Goal: Task Accomplishment & Management: Manage account settings

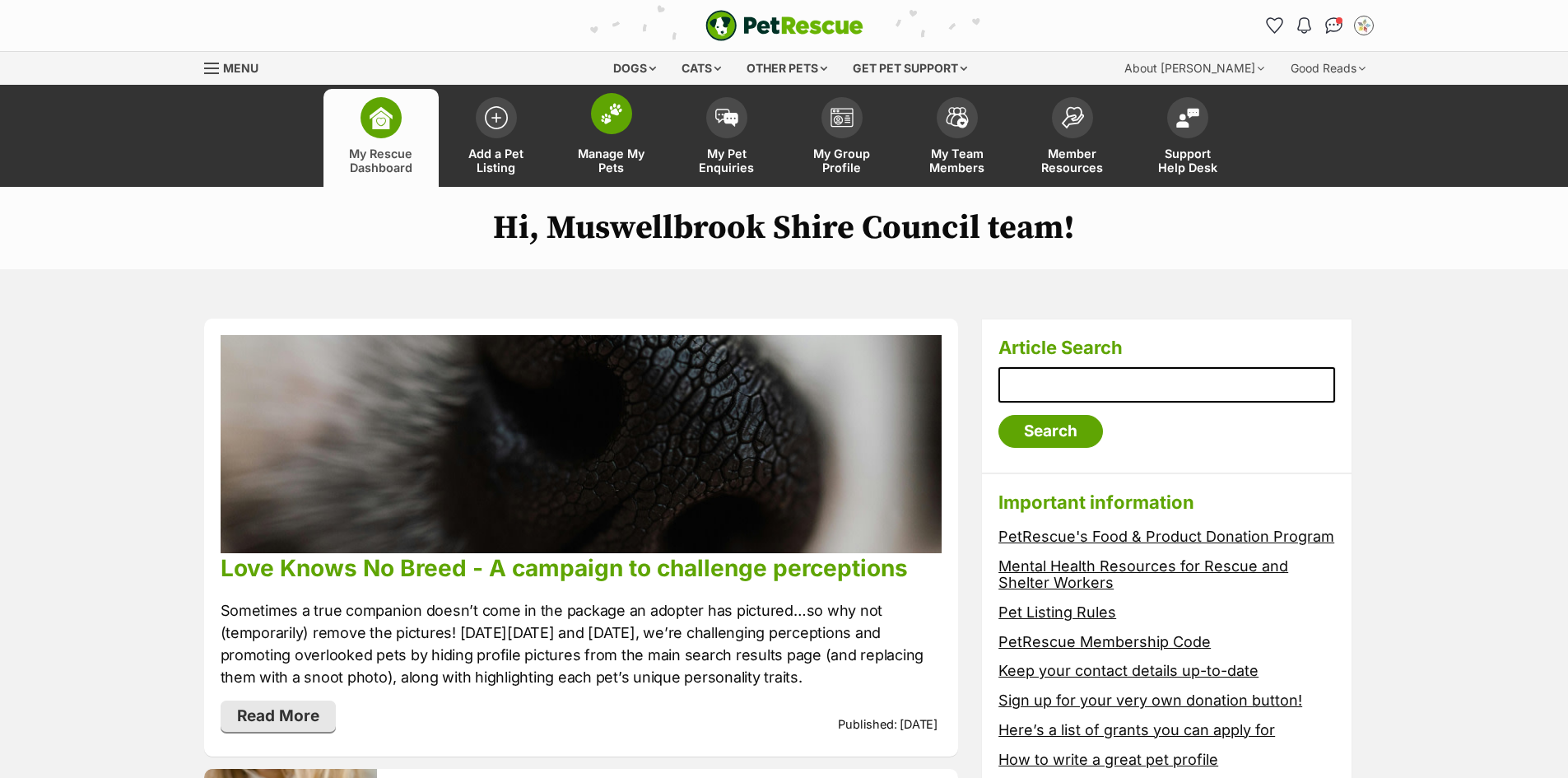
click at [650, 118] on link "Manage My Pets" at bounding box center [611, 138] width 115 height 98
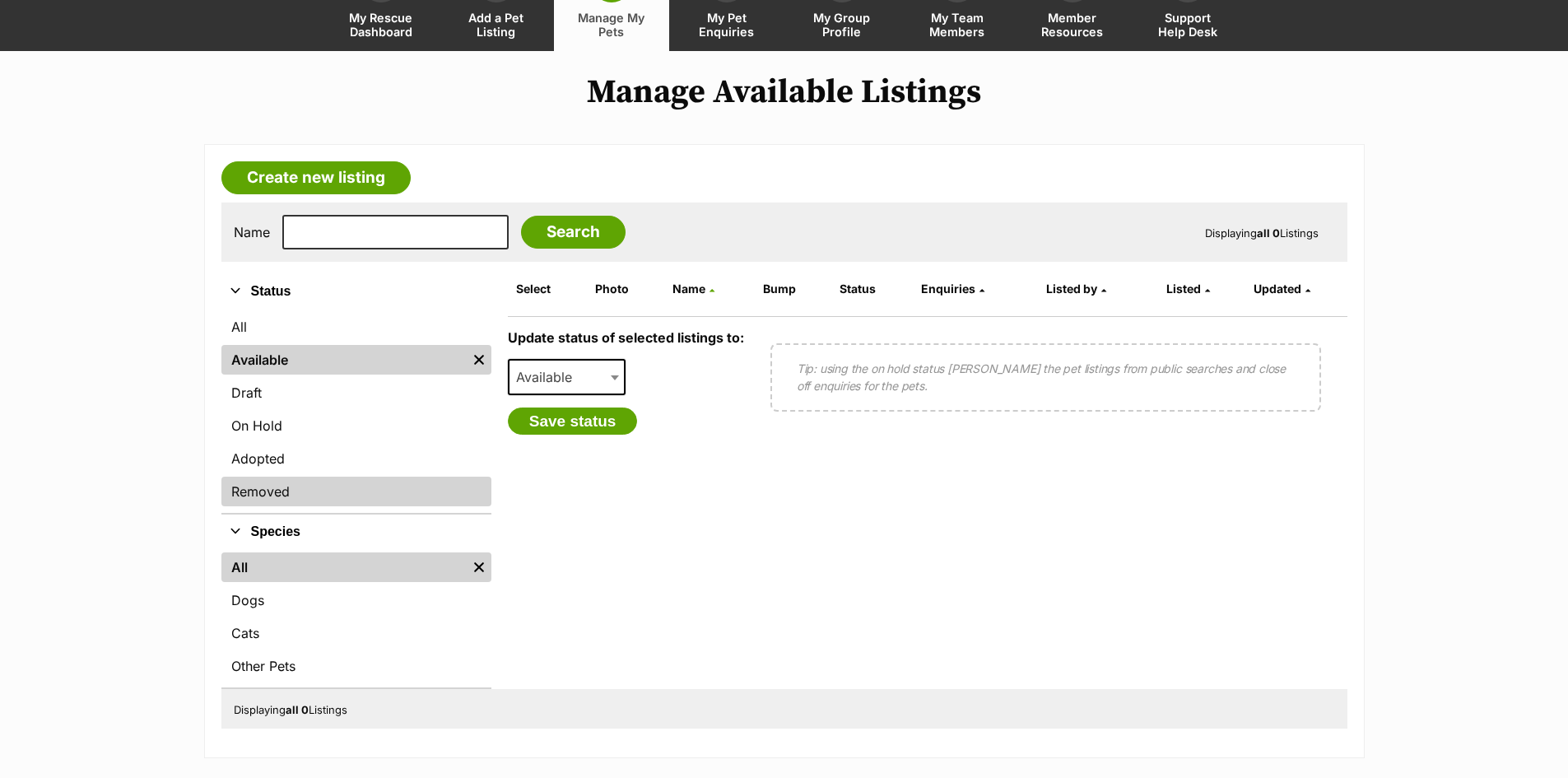
scroll to position [165, 0]
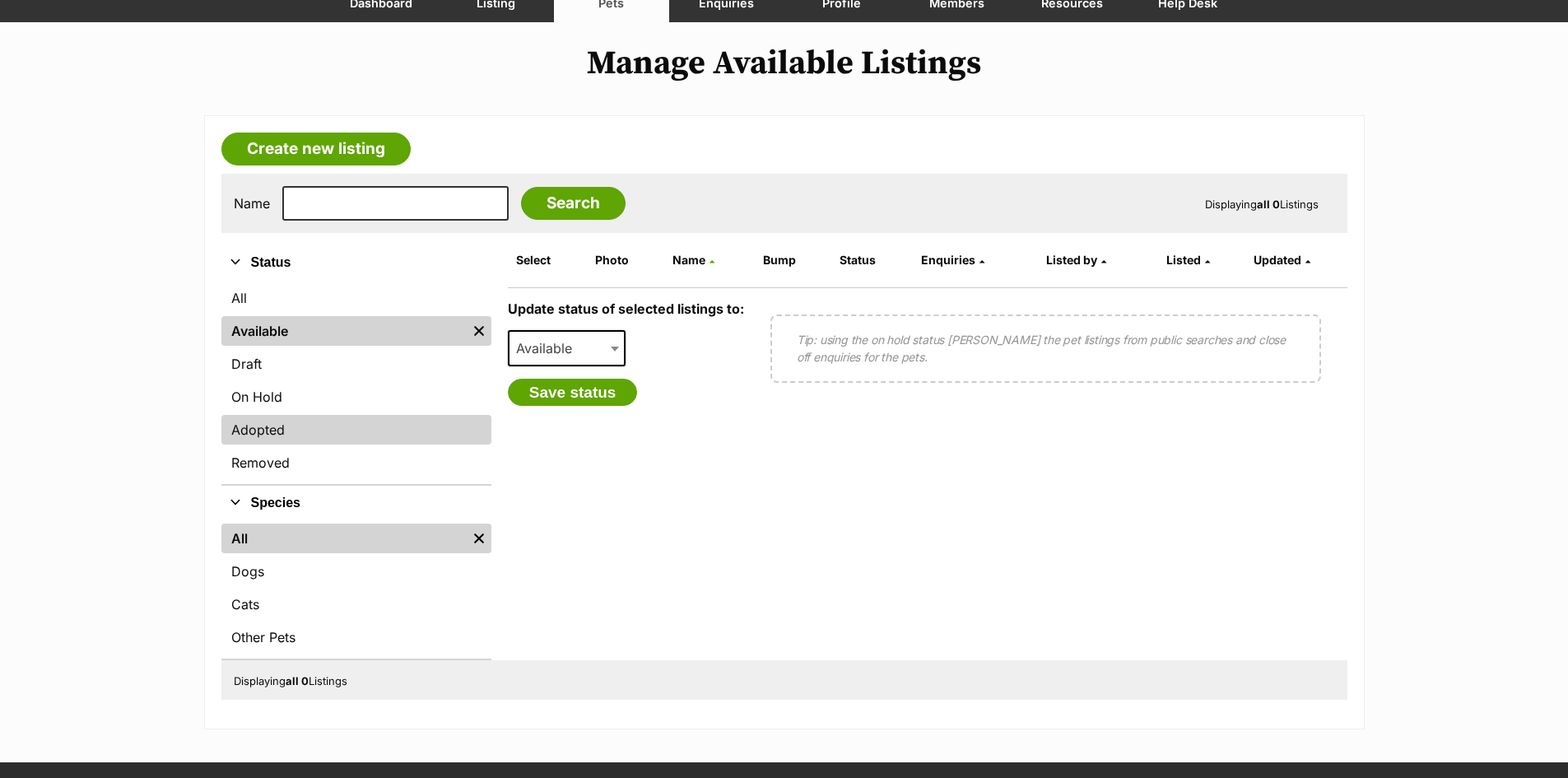
click at [267, 428] on link "Adopted" at bounding box center [356, 430] width 270 height 30
click at [289, 455] on link "Removed" at bounding box center [356, 462] width 270 height 30
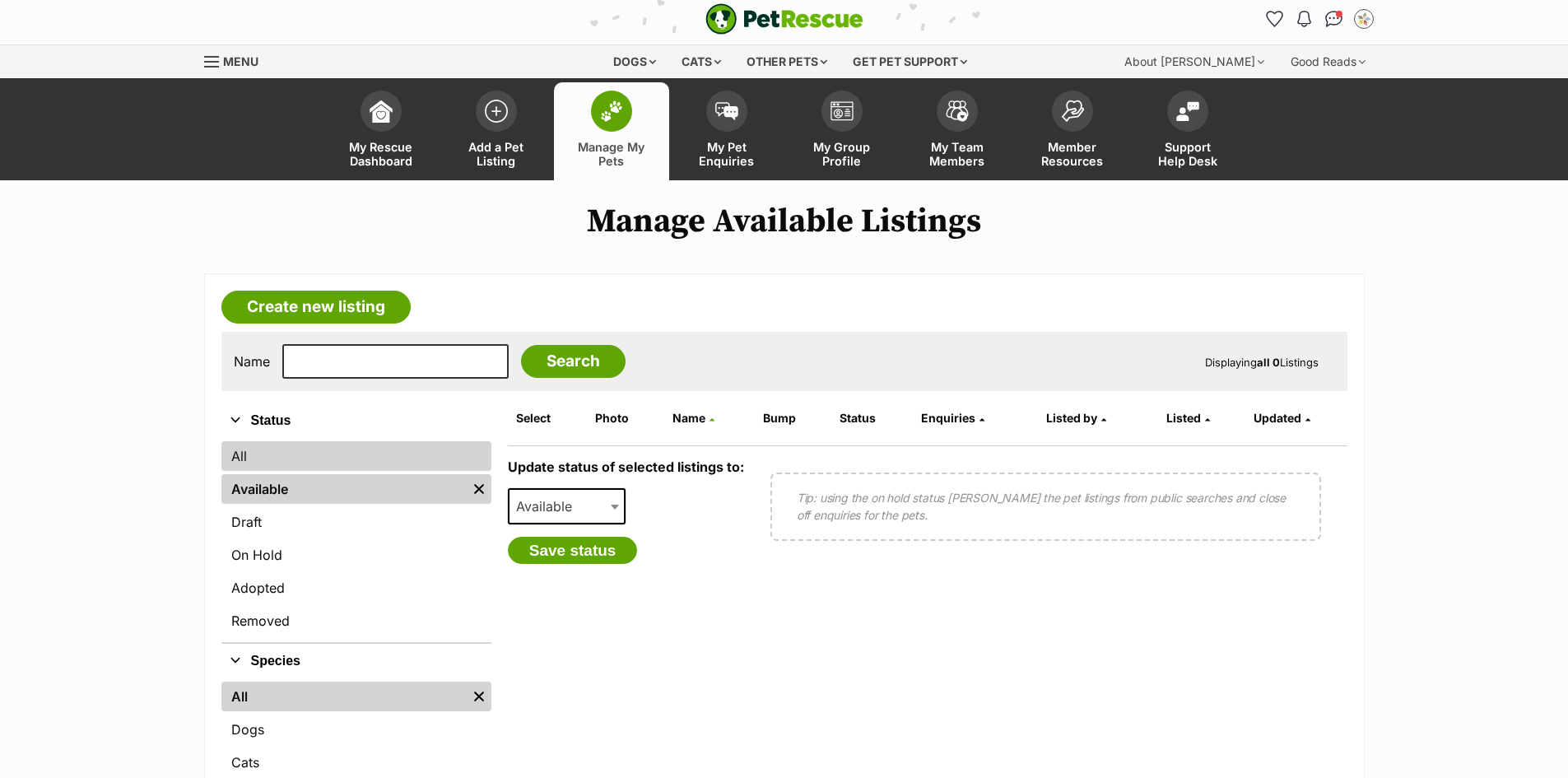
scroll to position [0, 0]
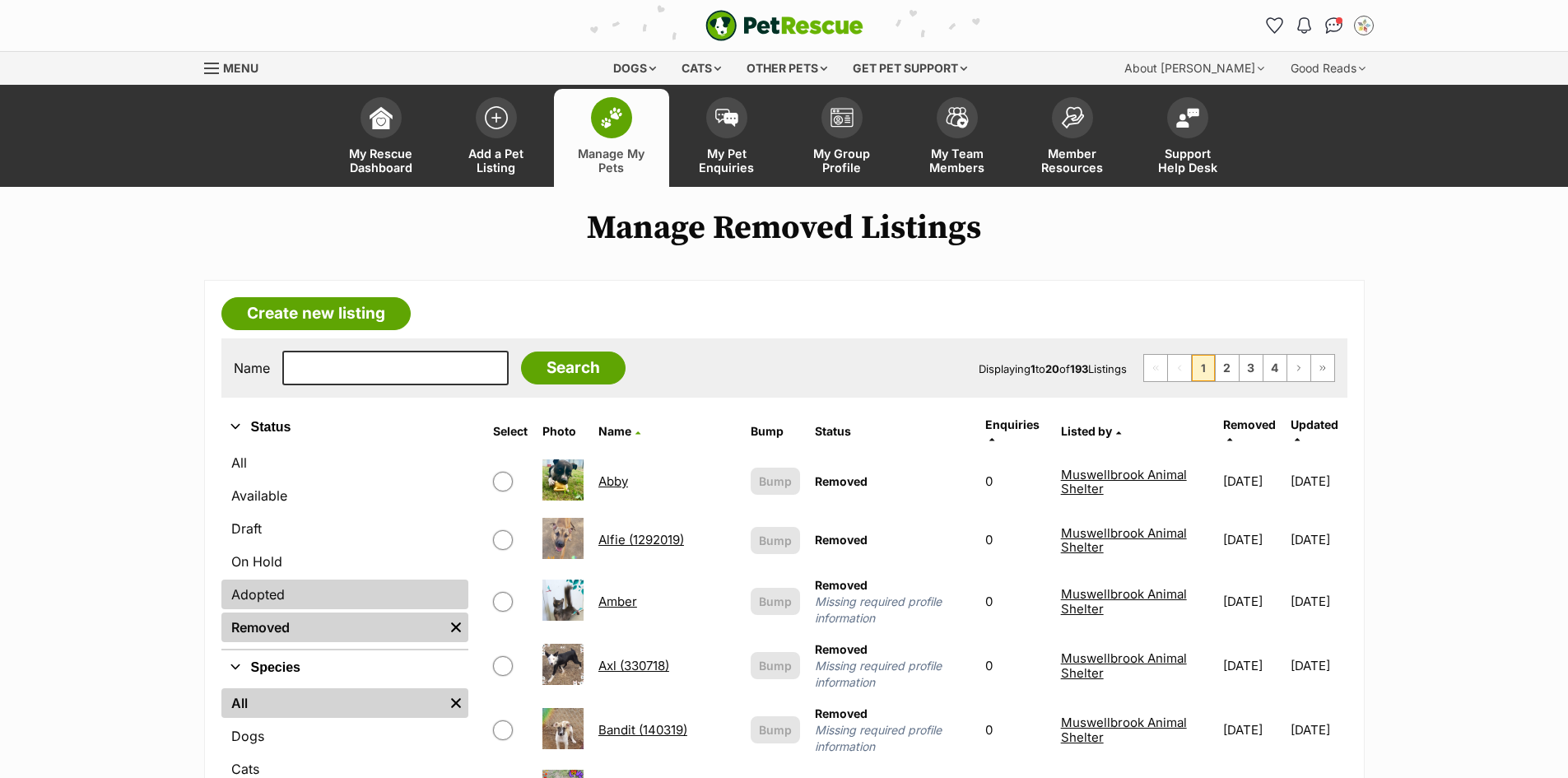
click at [292, 589] on link "Adopted" at bounding box center [344, 594] width 247 height 30
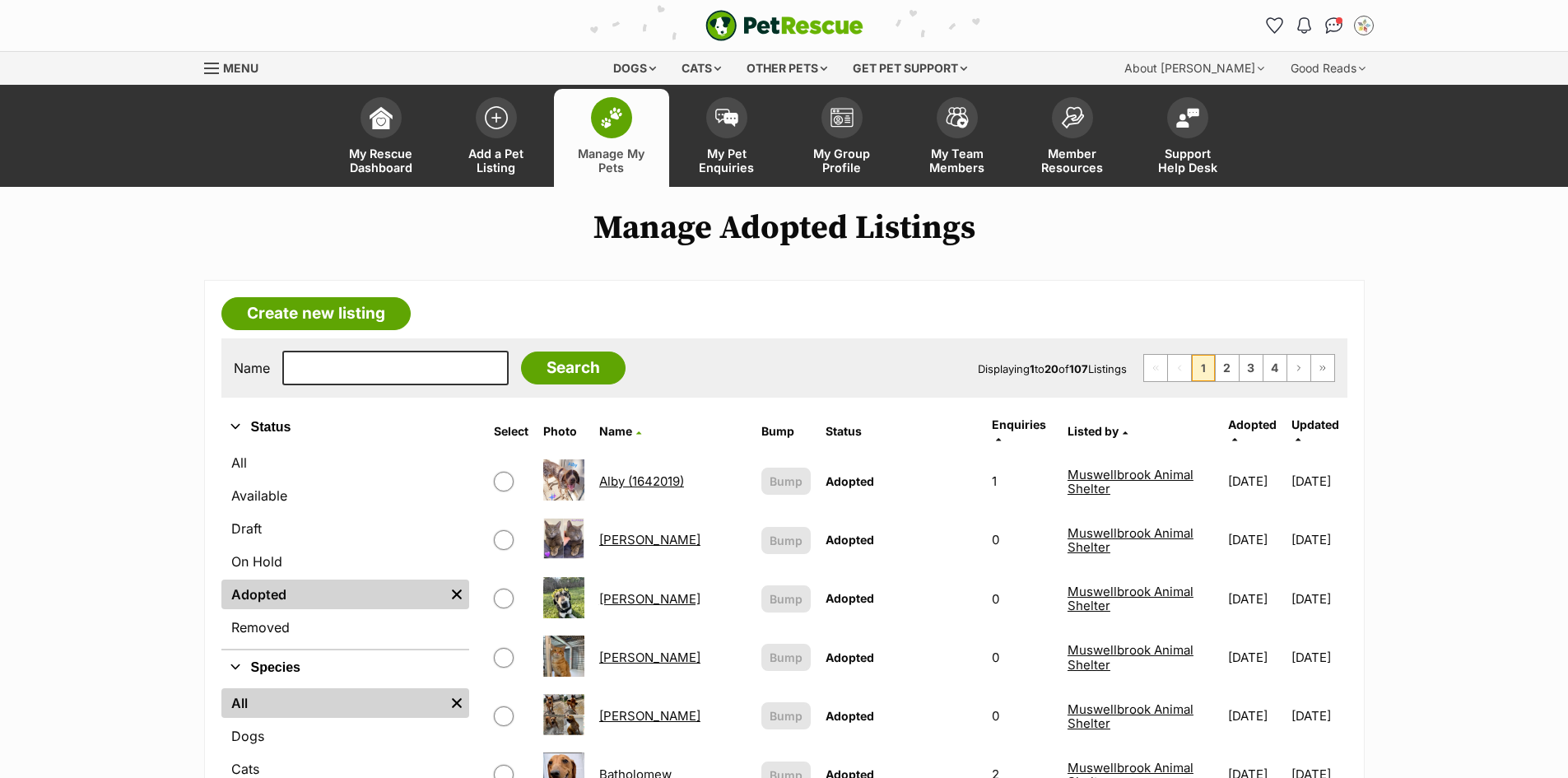
click at [620, 591] on link "Bailey" at bounding box center [650, 599] width 101 height 16
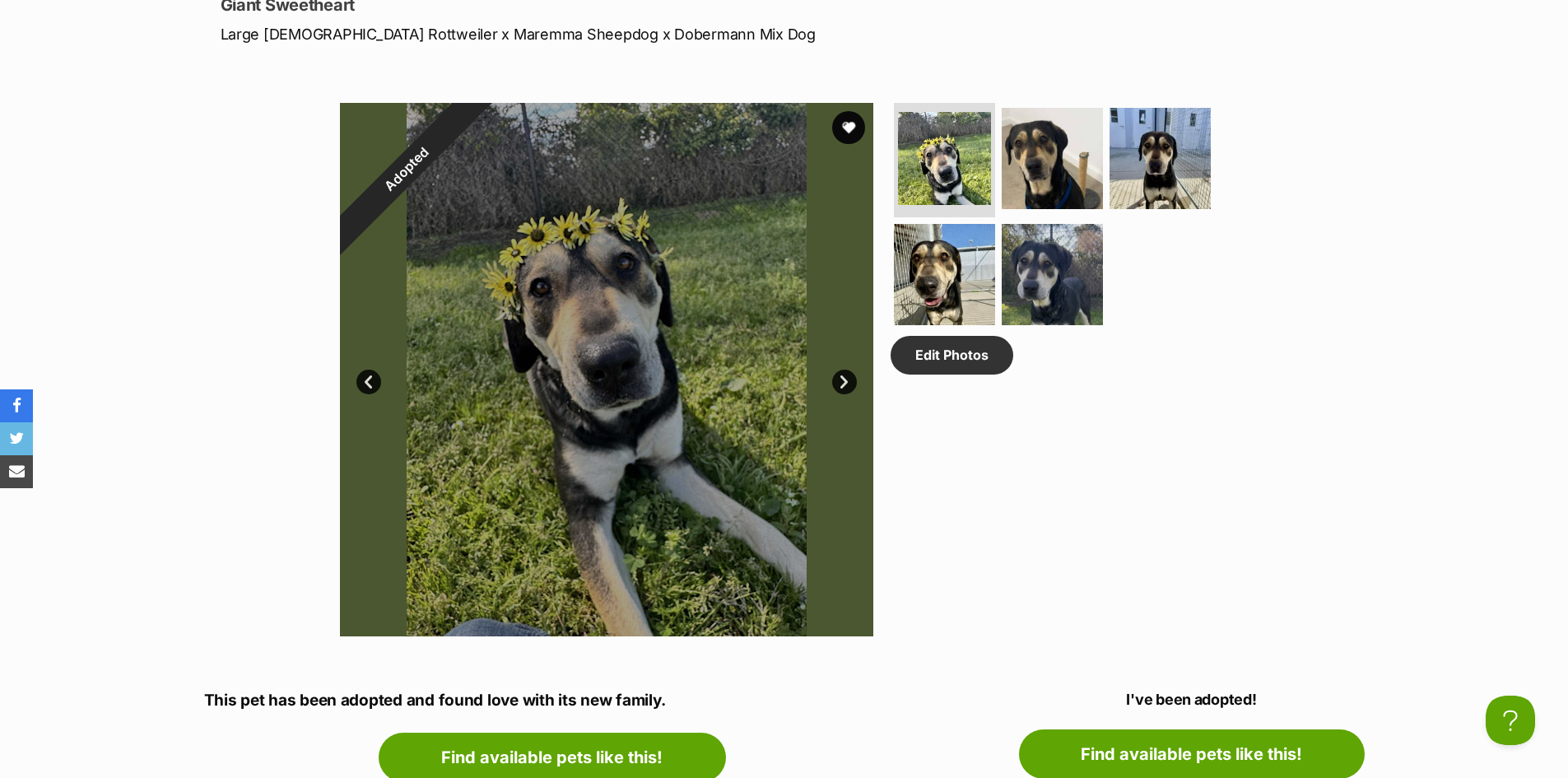
scroll to position [741, 0]
